Goal: Information Seeking & Learning: Find specific fact

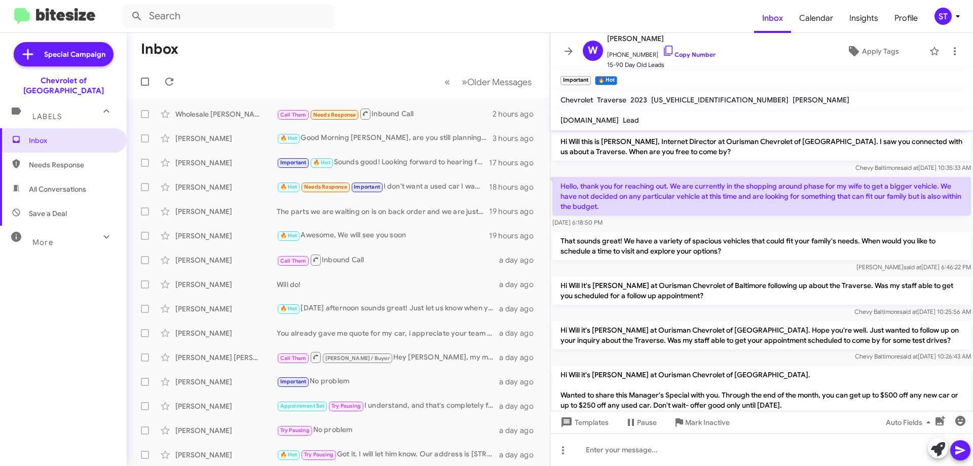
scroll to position [346, 0]
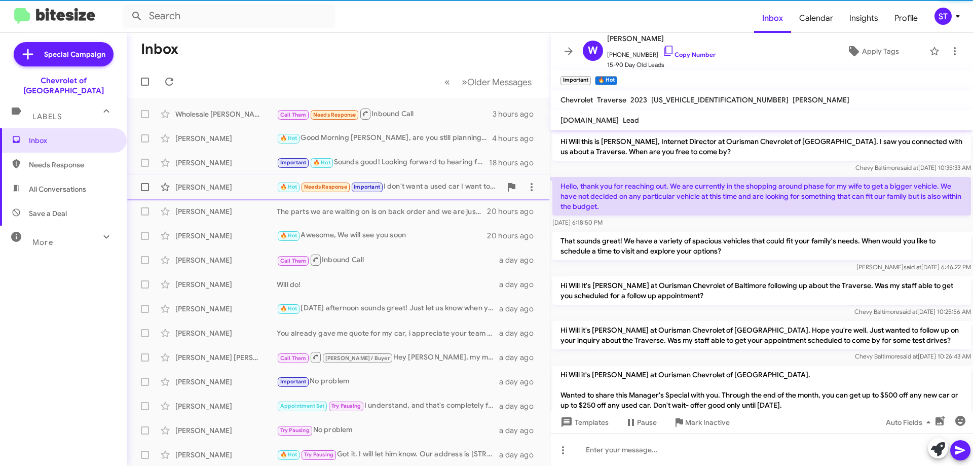
scroll to position [346, 0]
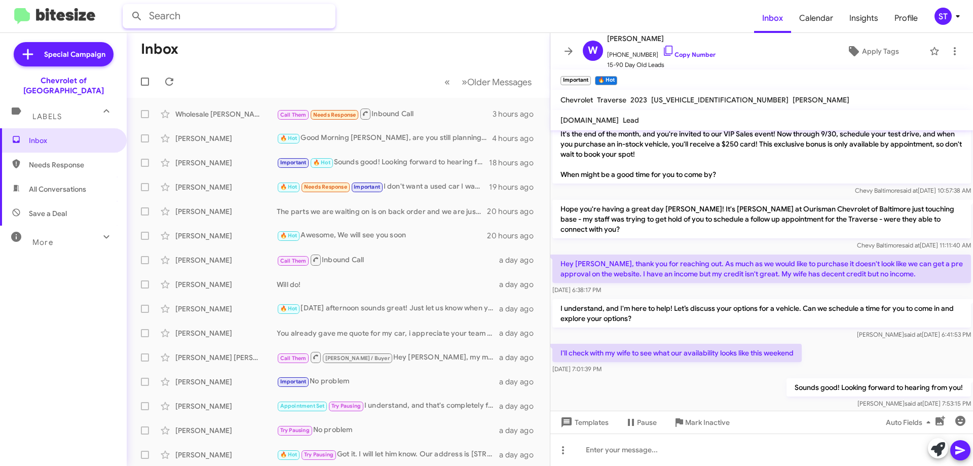
click at [246, 10] on input "text" at bounding box center [229, 16] width 213 height 24
type input "dino richardson"
click at [127, 6] on button at bounding box center [137, 16] width 20 height 20
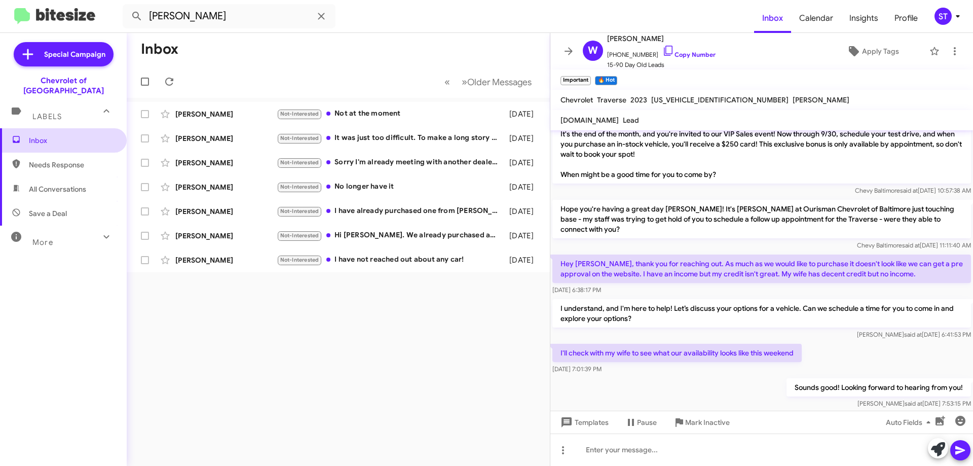
click at [68, 135] on span "Inbox" at bounding box center [72, 140] width 86 height 10
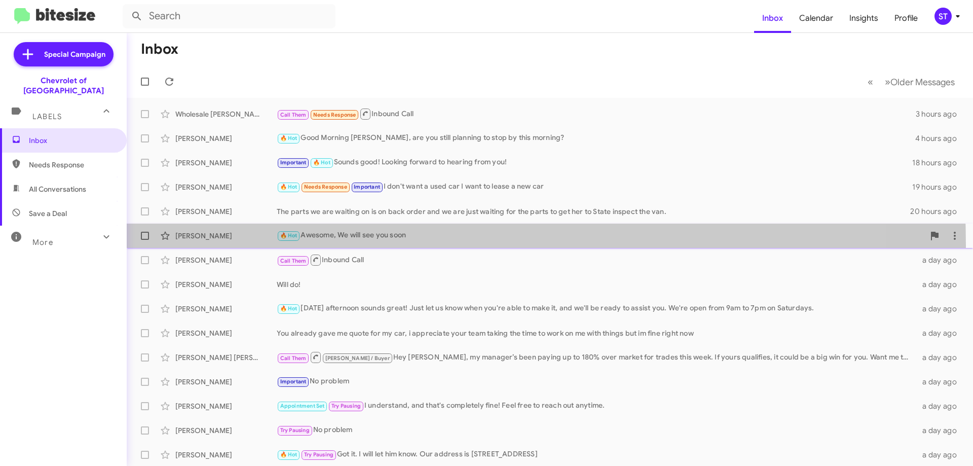
click at [218, 246] on span "Dino Richardson 🔥 Hot Awesome, We will see you soon 20 hours ago" at bounding box center [550, 235] width 846 height 24
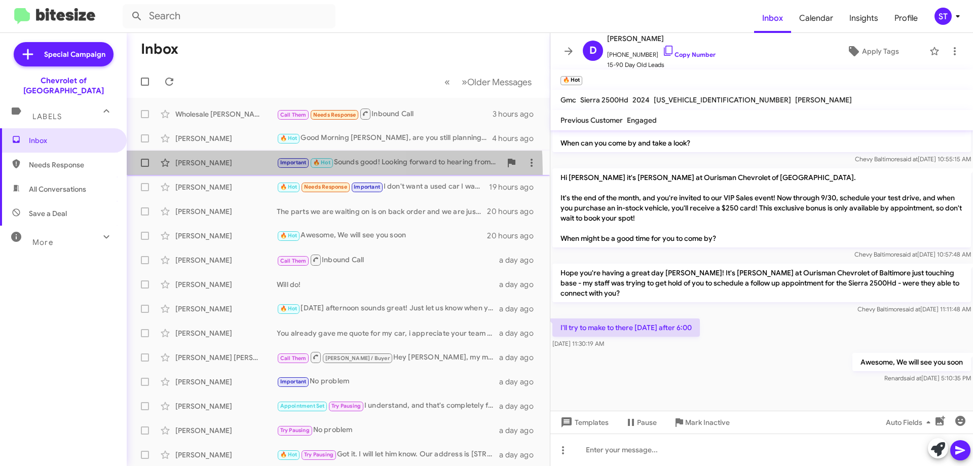
click at [217, 171] on div "Will Bevans Important 🔥 Hot Sounds good! Looking forward to hearing from you! 1…" at bounding box center [338, 163] width 407 height 20
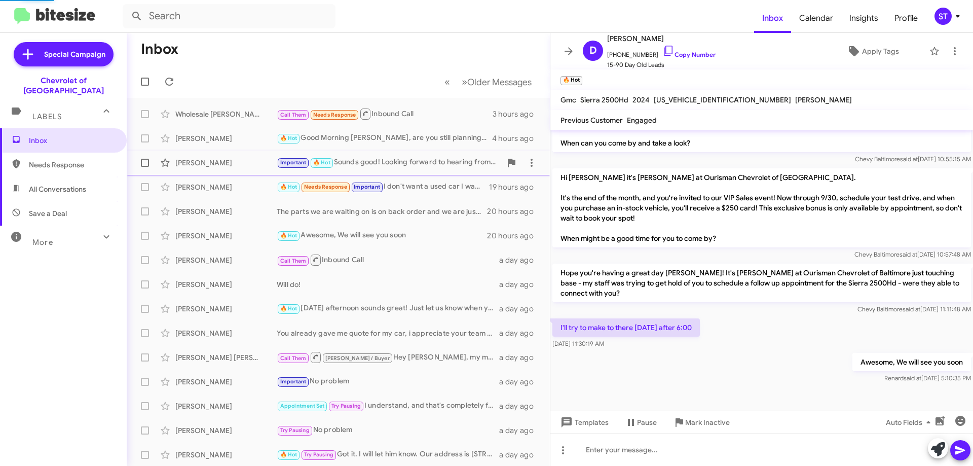
scroll to position [366, 0]
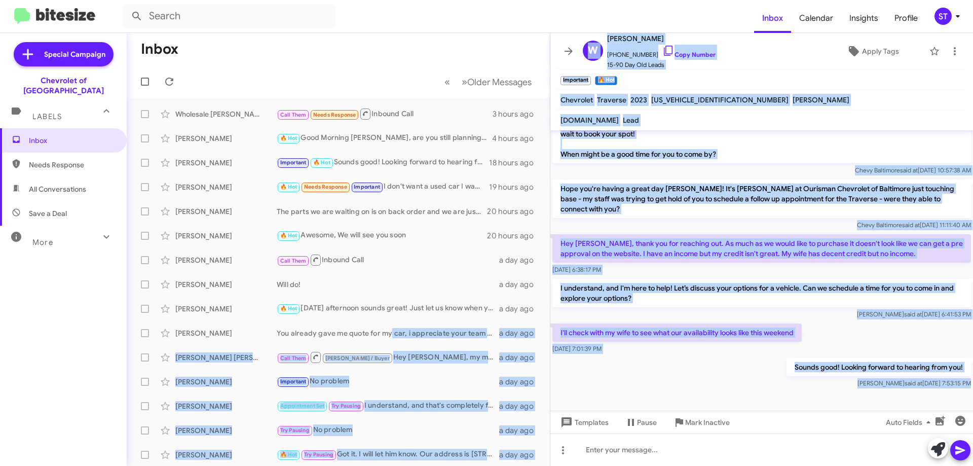
click at [860, 380] on div "Inbox « Previous » Next Older Messages Wholesale Auti Call Them Needs Response …" at bounding box center [550, 249] width 846 height 433
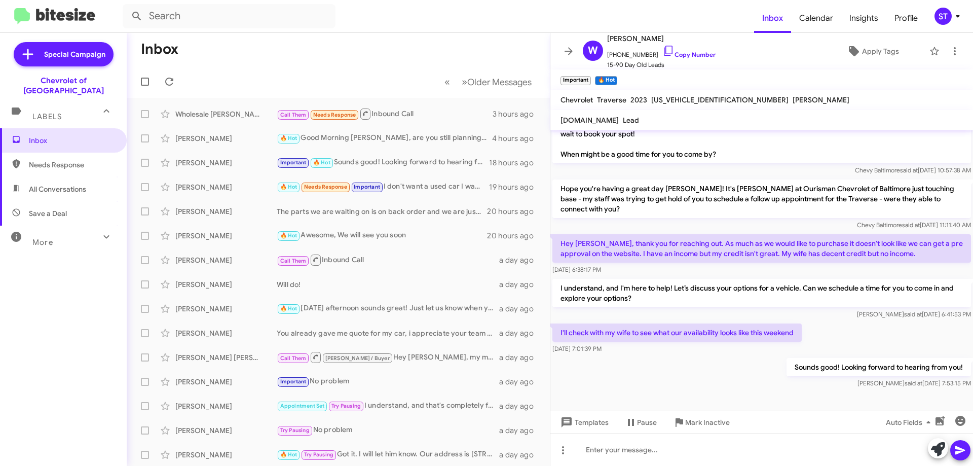
click at [402, 34] on mat-toolbar-row "Inbox" at bounding box center [338, 49] width 423 height 32
click at [662, 50] on icon at bounding box center [668, 51] width 12 height 12
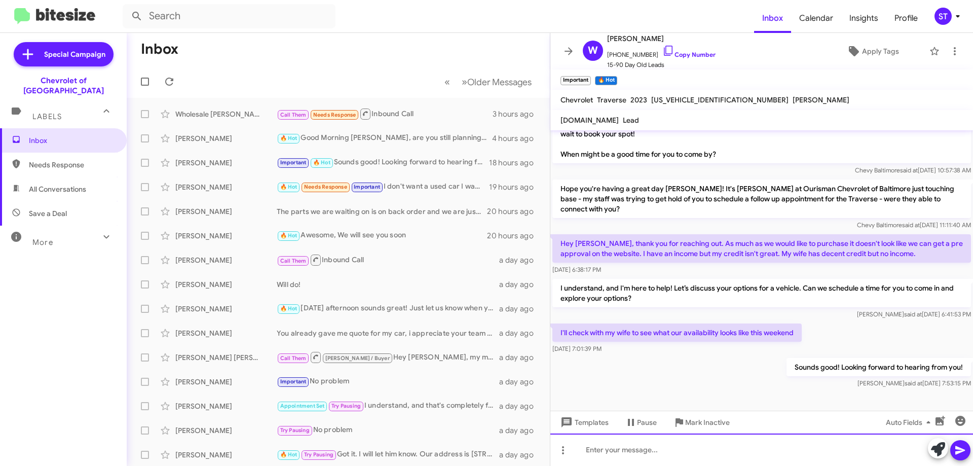
click at [642, 461] on div at bounding box center [761, 449] width 423 height 32
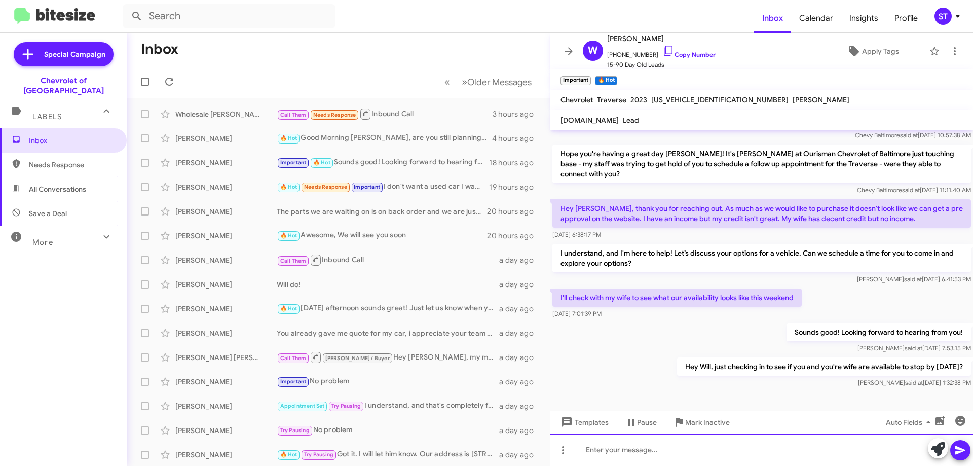
scroll to position [403, 0]
